Goal: Task Accomplishment & Management: Complete application form

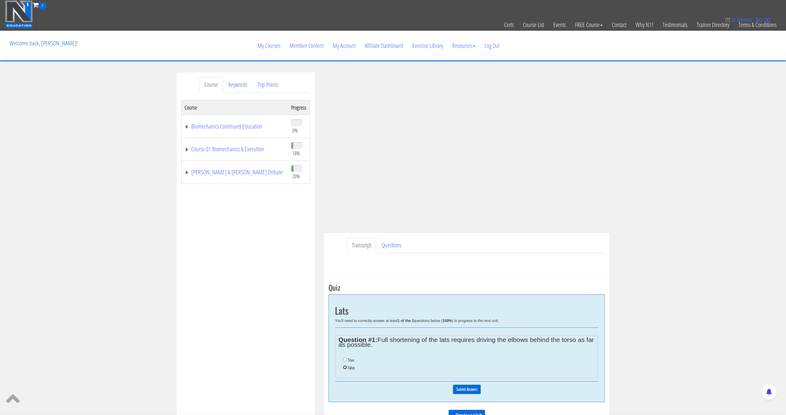
drag, startPoint x: 346, startPoint y: 366, endPoint x: 358, endPoint y: 367, distance: 11.1
click at [347, 366] on input "False" at bounding box center [345, 368] width 4 height 4
radio input "true"
click at [471, 393] on input "Submit Answers" at bounding box center [467, 390] width 28 height 10
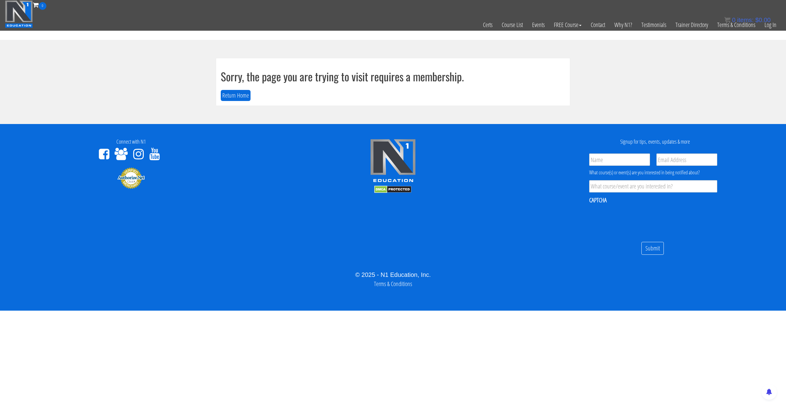
click at [768, 24] on div "0 items: $ 0.00" at bounding box center [748, 19] width 46 height 9
click at [770, 27] on link "Log In" at bounding box center [770, 25] width 21 height 30
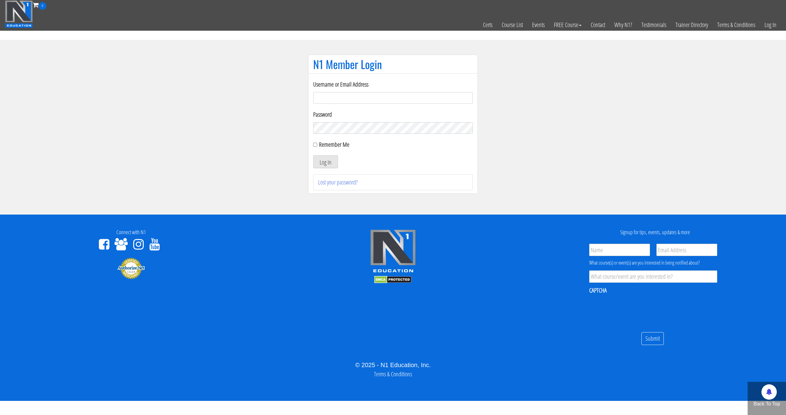
type input "[EMAIL_ADDRESS][DOMAIN_NAME]"
click at [313, 155] on button "Log In" at bounding box center [325, 161] width 25 height 13
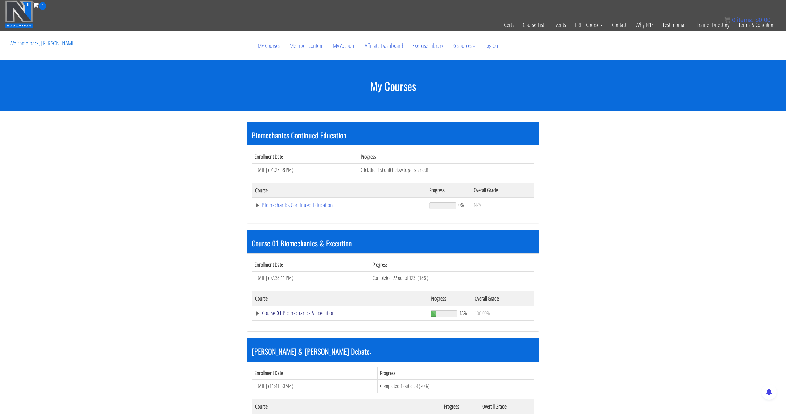
click at [322, 208] on link "Course 01 Biomechanics & Execution" at bounding box center [339, 205] width 168 height 6
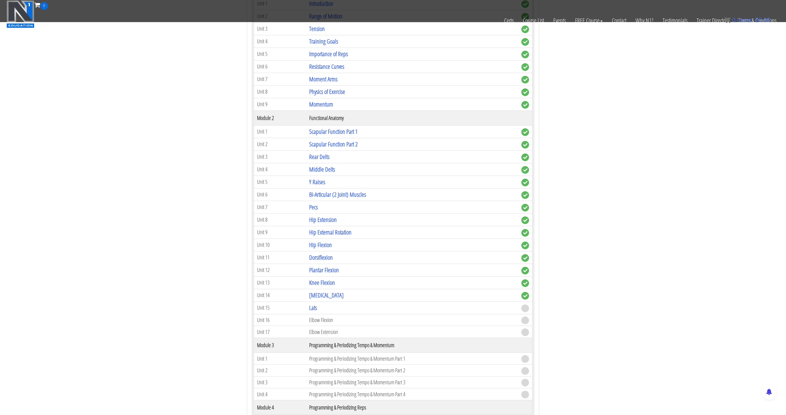
scroll to position [317, 0]
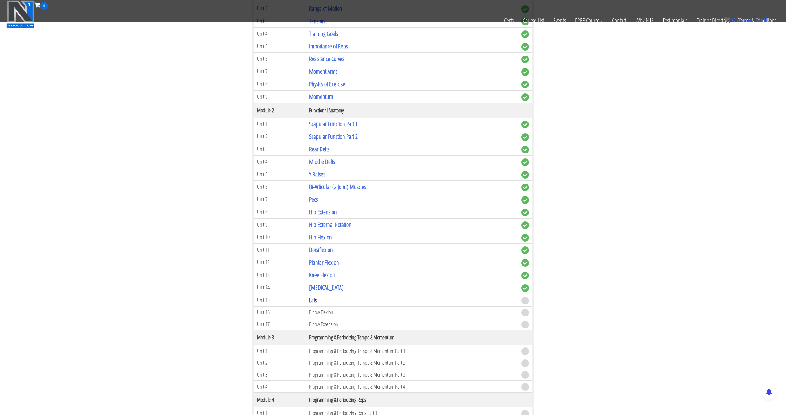
click at [313, 303] on link "Lats" at bounding box center [313, 300] width 8 height 8
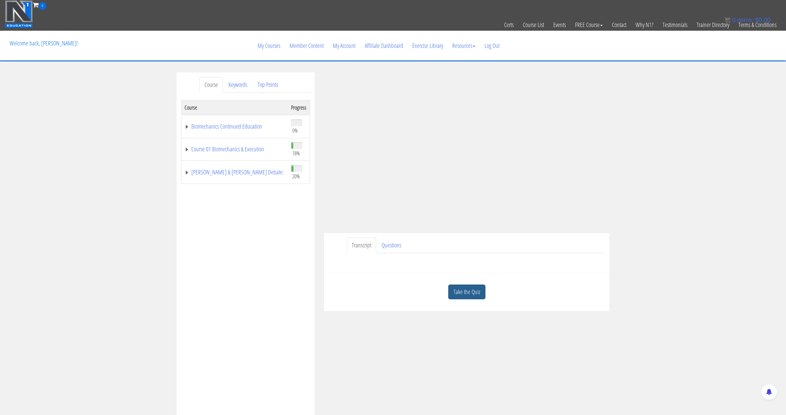
click at [466, 288] on link "Take the Quiz" at bounding box center [466, 292] width 37 height 15
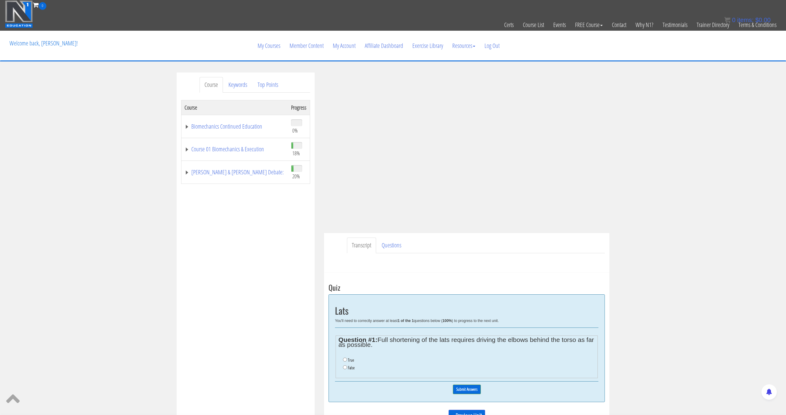
scroll to position [0, 0]
click at [349, 367] on label "False" at bounding box center [351, 367] width 7 height 5
click at [347, 367] on input "False" at bounding box center [345, 367] width 4 height 4
radio input "true"
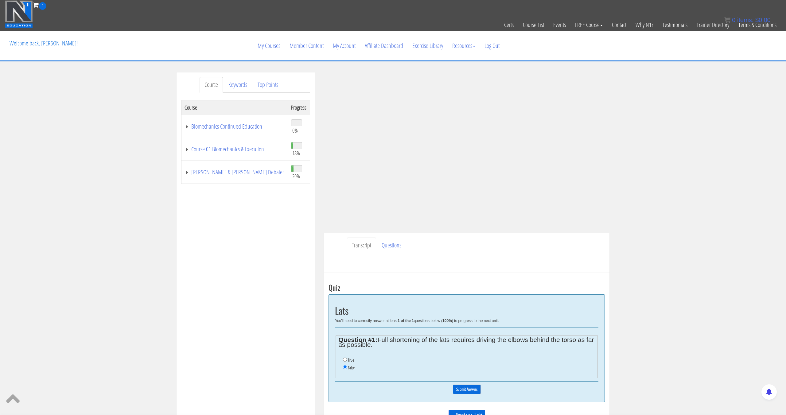
click at [466, 394] on input "Submit Answers" at bounding box center [467, 390] width 28 height 10
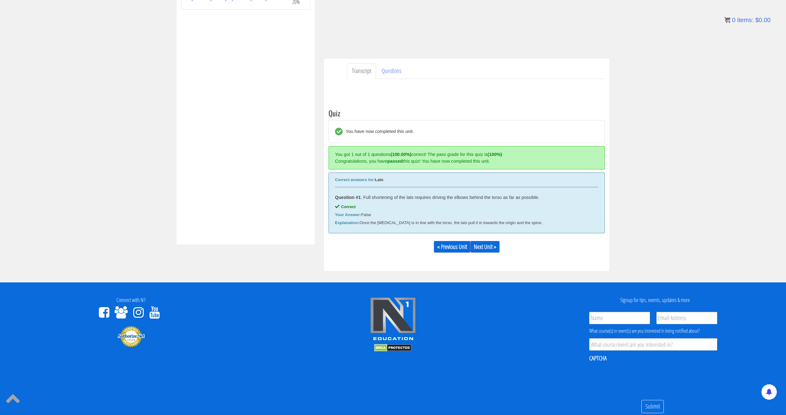
scroll to position [198, 0]
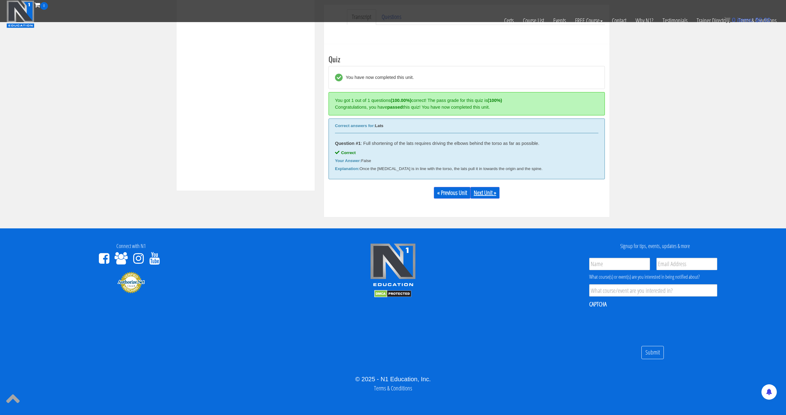
click at [482, 196] on link "Next Unit »" at bounding box center [485, 193] width 29 height 12
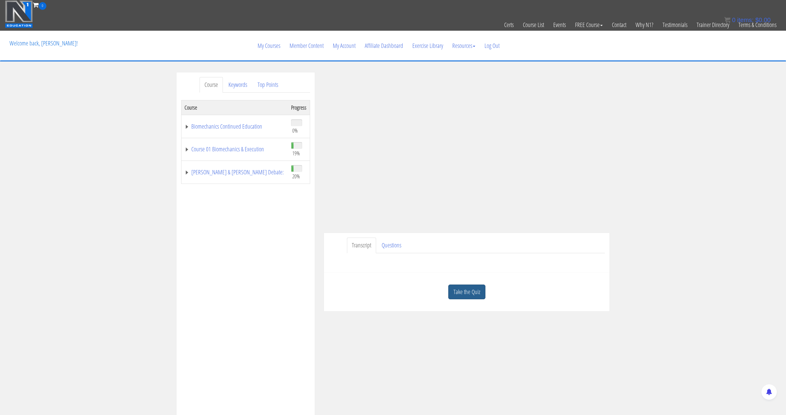
click at [472, 288] on link "Take the Quiz" at bounding box center [466, 292] width 37 height 15
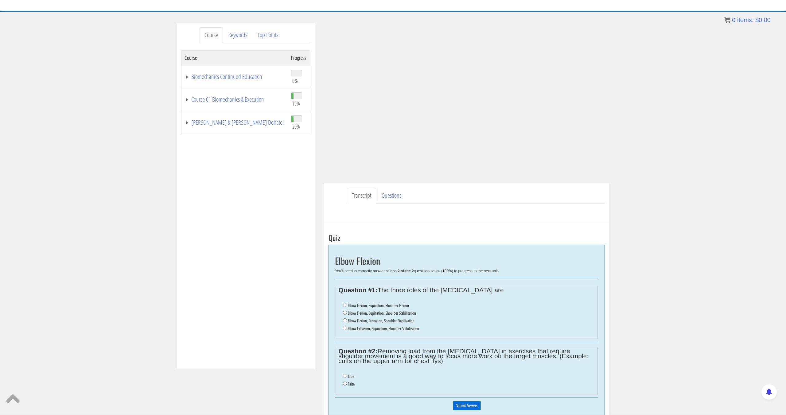
scroll to position [55, 0]
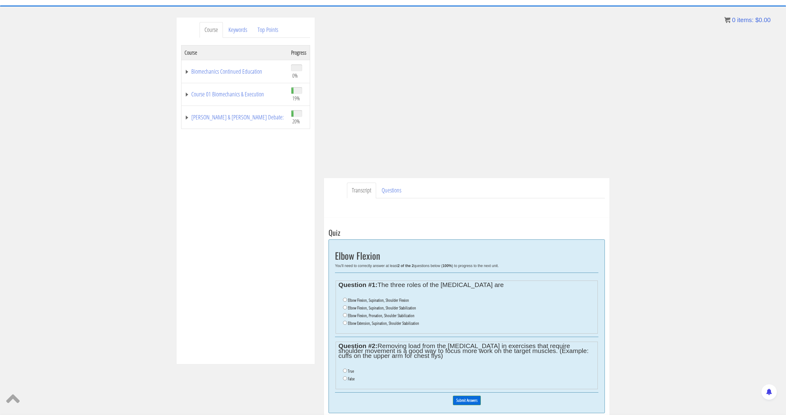
click at [403, 308] on label "Elbow Flexion, Supination, Shoulder Stabilization" at bounding box center [382, 308] width 68 height 5
click at [347, 308] on input "Elbow Flexion, Supination, Shoulder Stabilization" at bounding box center [345, 308] width 4 height 4
radio input "true"
click at [404, 317] on label "Elbow Flexion, Pronation, Shoulder Stabilization" at bounding box center [381, 316] width 67 height 5
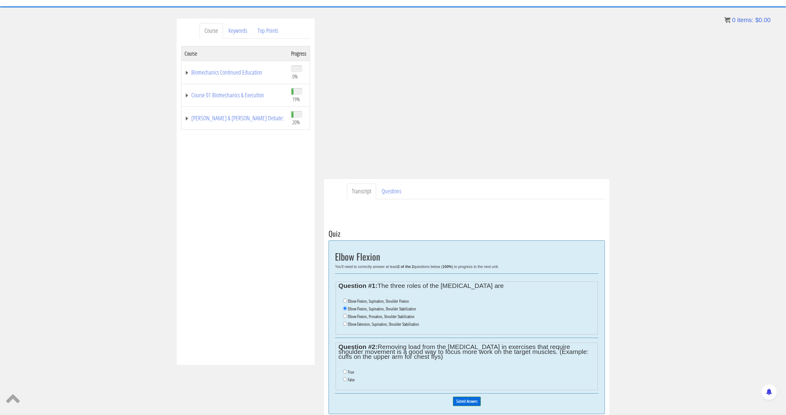
click at [347, 317] on input "Elbow Flexion, Pronation, Shoulder Stabilization" at bounding box center [345, 316] width 4 height 4
radio input "true"
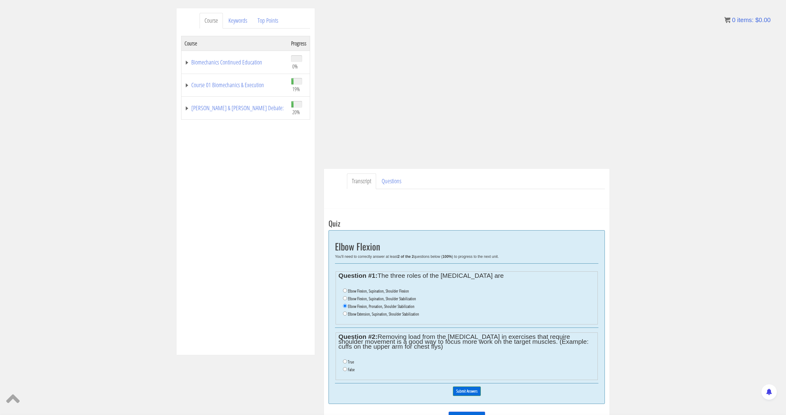
click at [350, 370] on label "False" at bounding box center [351, 369] width 7 height 5
click at [347, 370] on input "False" at bounding box center [345, 369] width 4 height 4
radio input "true"
click at [457, 393] on input "Submit Answers" at bounding box center [467, 392] width 28 height 10
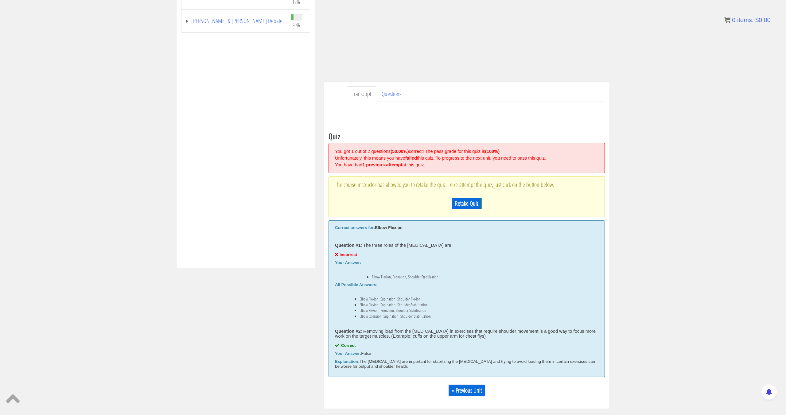
scroll to position [264, 0]
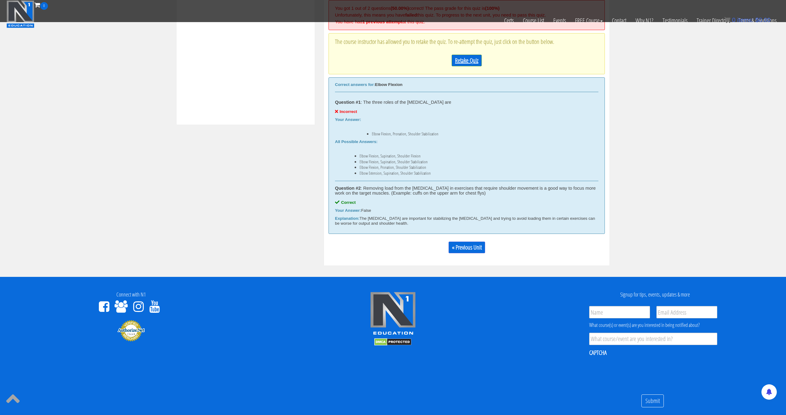
click at [467, 63] on link "Retake Quiz" at bounding box center [467, 61] width 30 height 12
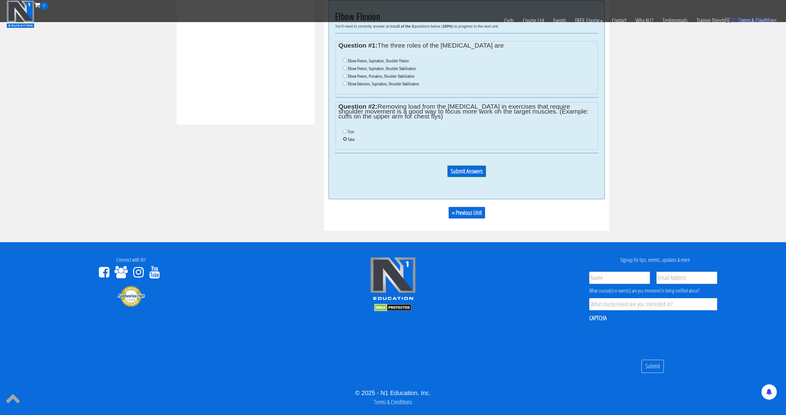
click at [346, 140] on input "False" at bounding box center [345, 139] width 4 height 4
radio input "true"
click at [348, 71] on label "Elbow Flexion, Supination, Shoulder Stabilization" at bounding box center [382, 68] width 68 height 5
click at [347, 70] on input "Elbow Flexion, Supination, Shoulder Stabilization" at bounding box center [345, 68] width 4 height 4
radio input "true"
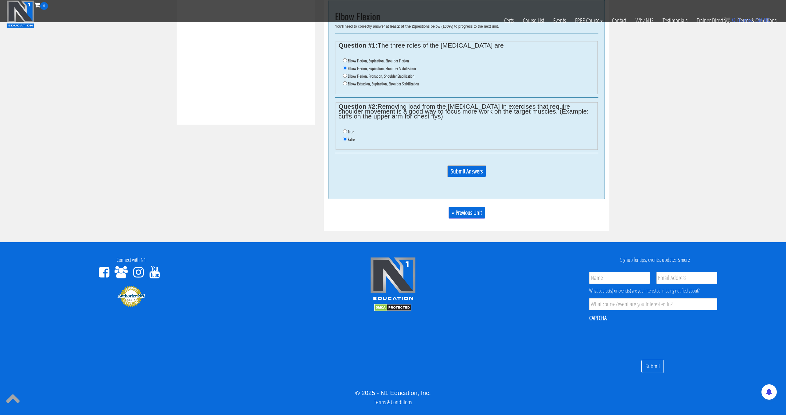
click at [462, 171] on input "Submit Answers" at bounding box center [467, 172] width 39 height 12
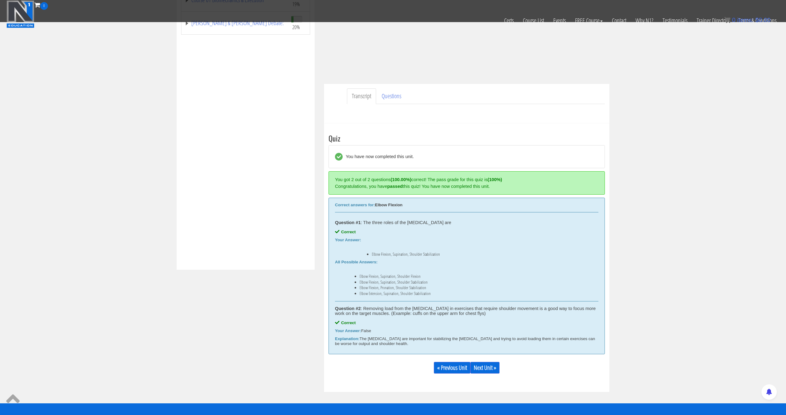
scroll to position [294, 0]
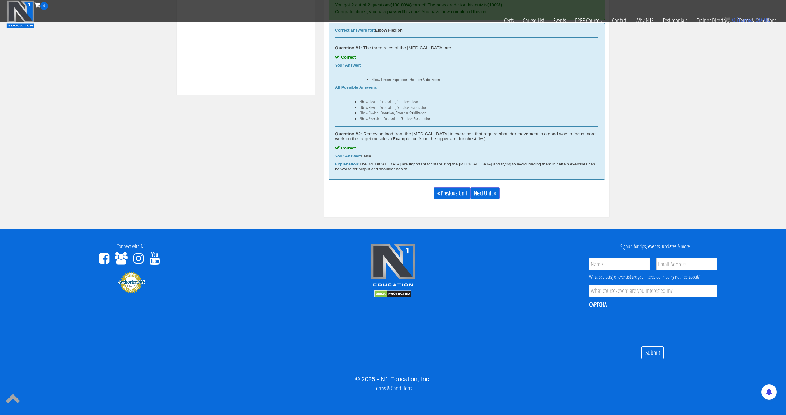
click at [487, 198] on link "Next Unit »" at bounding box center [485, 193] width 29 height 12
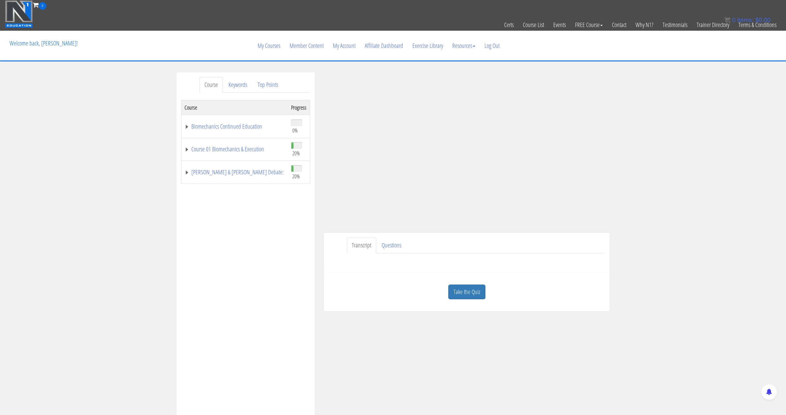
drag, startPoint x: 616, startPoint y: 21, endPoint x: 588, endPoint y: 0, distance: 35.4
click at [649, 59] on div "My Courses Member Content My Account Affiliate Dashboard Exercise Library Resou…" at bounding box center [393, 45] width 776 height 29
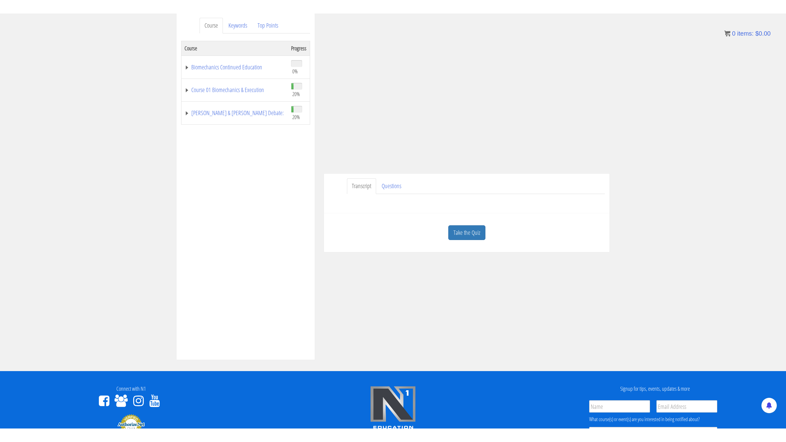
scroll to position [71, 0]
